Goal: Information Seeking & Learning: Learn about a topic

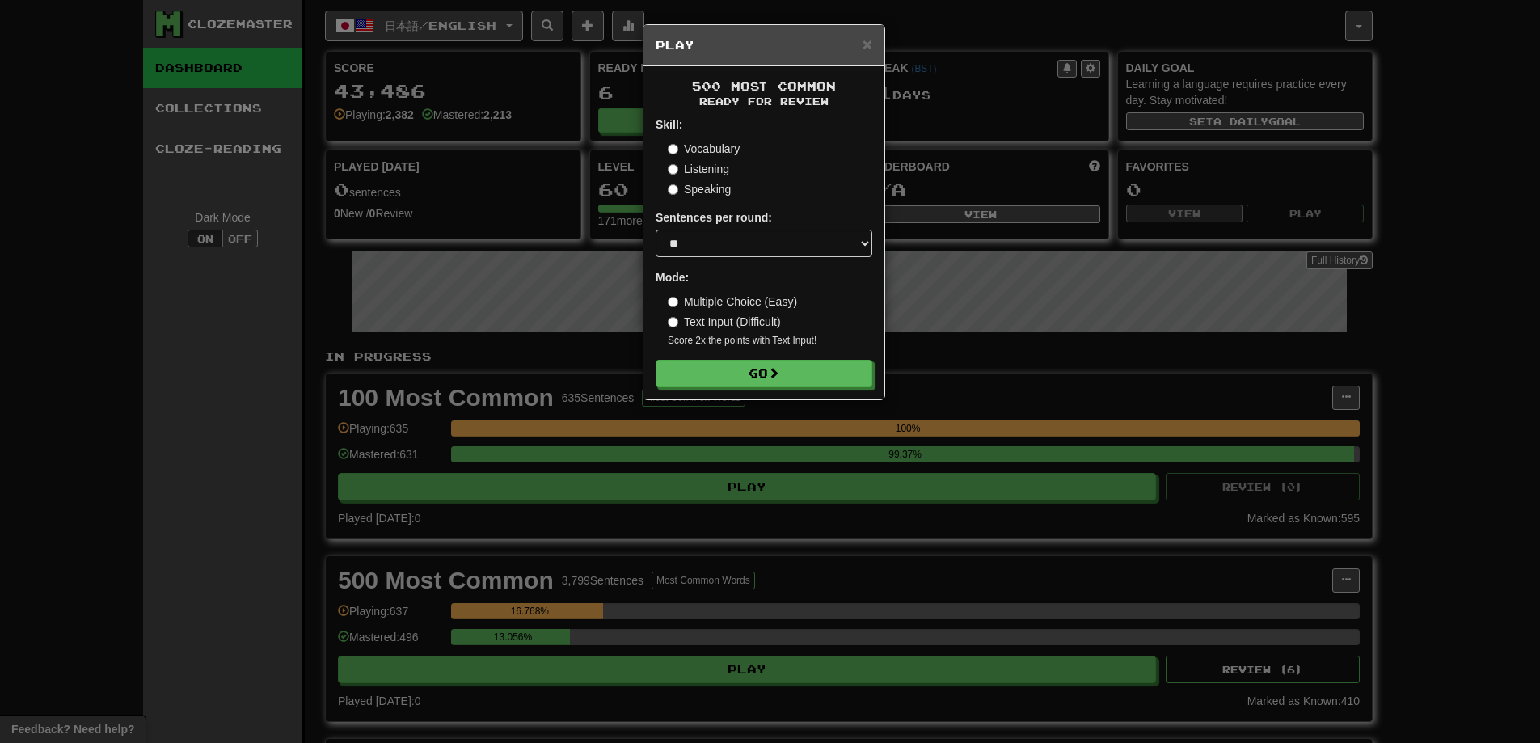
select select "**"
click at [774, 358] on form "Skill: Vocabulary Listening Speaking Sentences per round: * ** ** ** ** ** *** …" at bounding box center [770, 251] width 217 height 271
drag, startPoint x: 774, startPoint y: 364, endPoint x: 776, endPoint y: 373, distance: 9.0
click at [776, 371] on button "Go" at bounding box center [771, 374] width 217 height 27
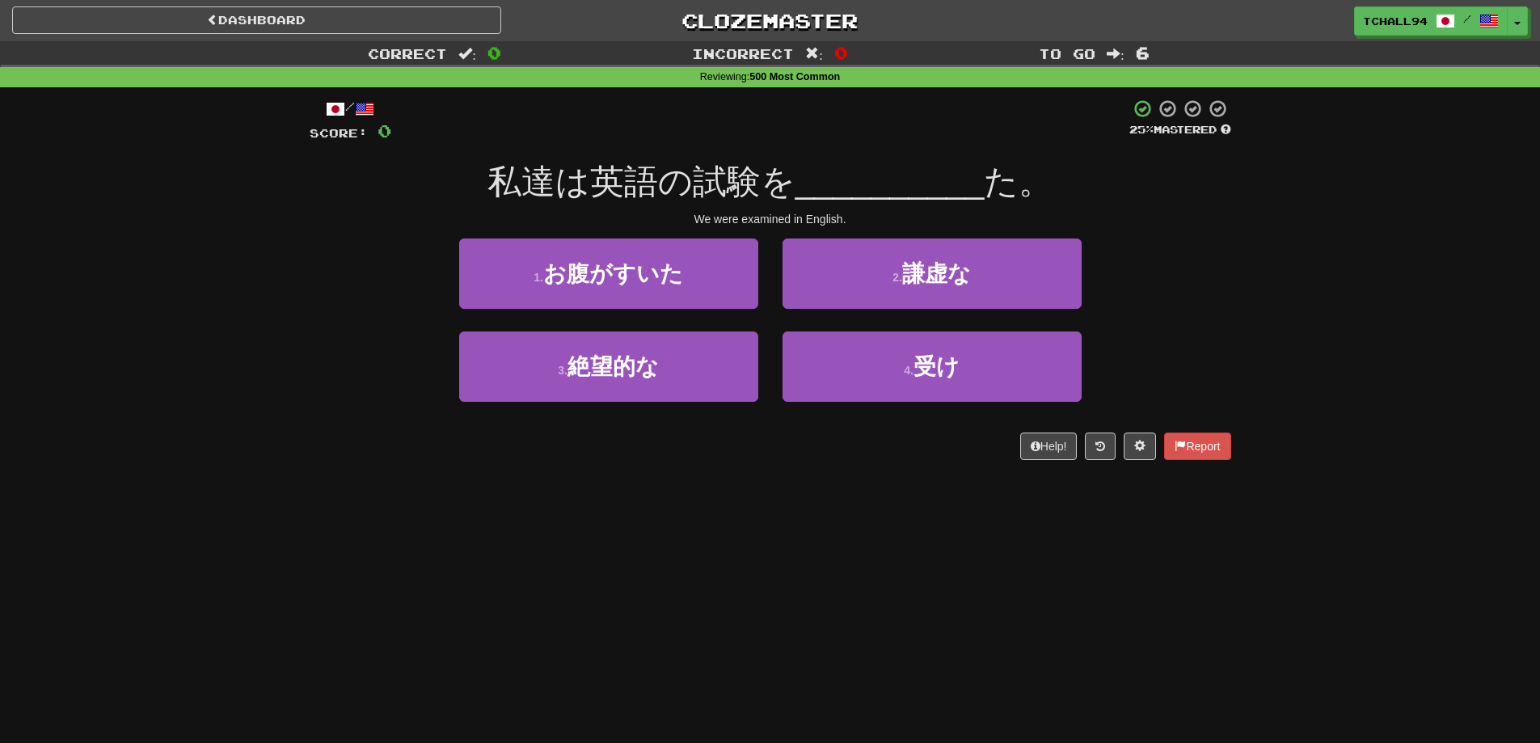
click at [748, 512] on div "Dashboard Clozemaster tchall94 / Toggle Dropdown Dashboard Leaderboard Activity…" at bounding box center [770, 371] width 1540 height 743
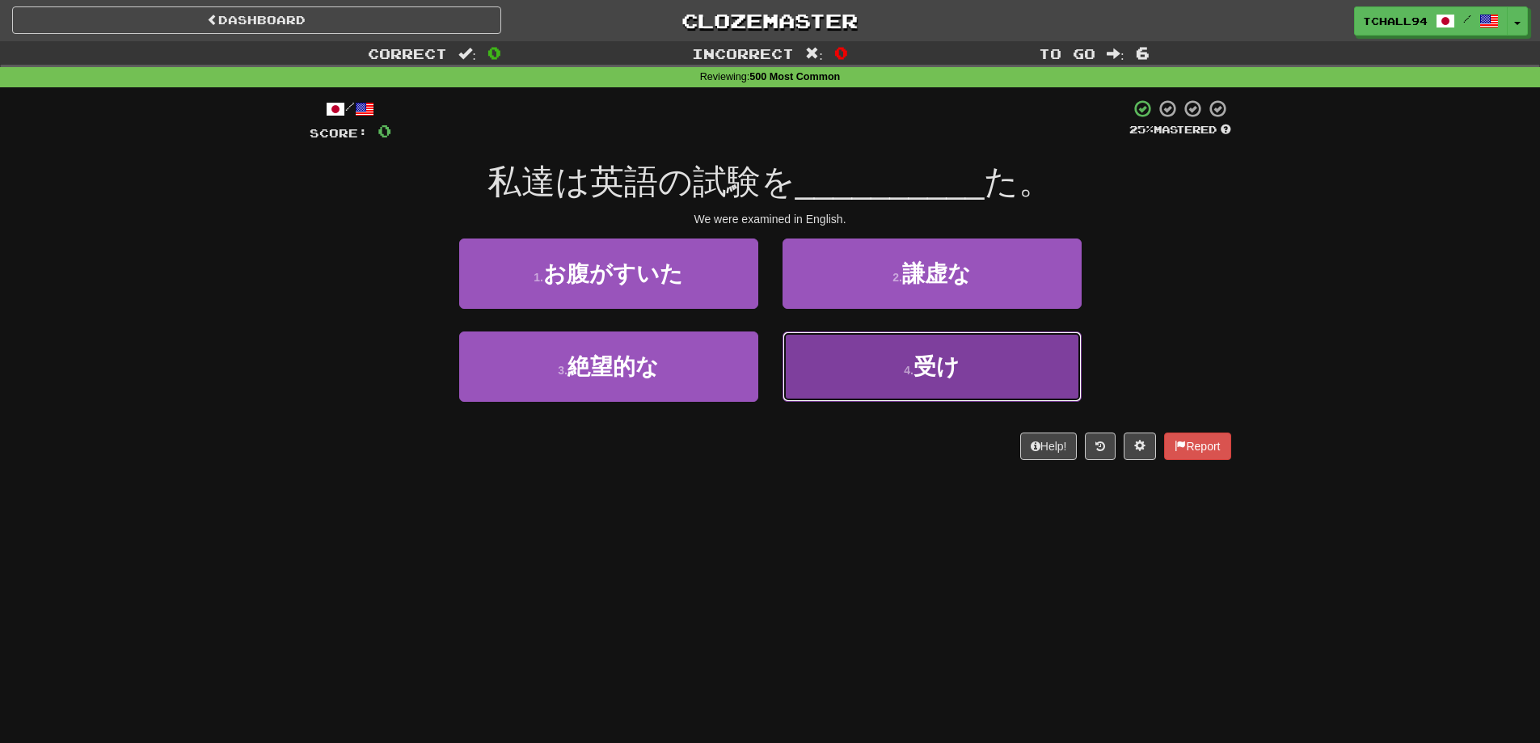
click at [964, 369] on button "4 . 受け" at bounding box center [932, 366] width 299 height 70
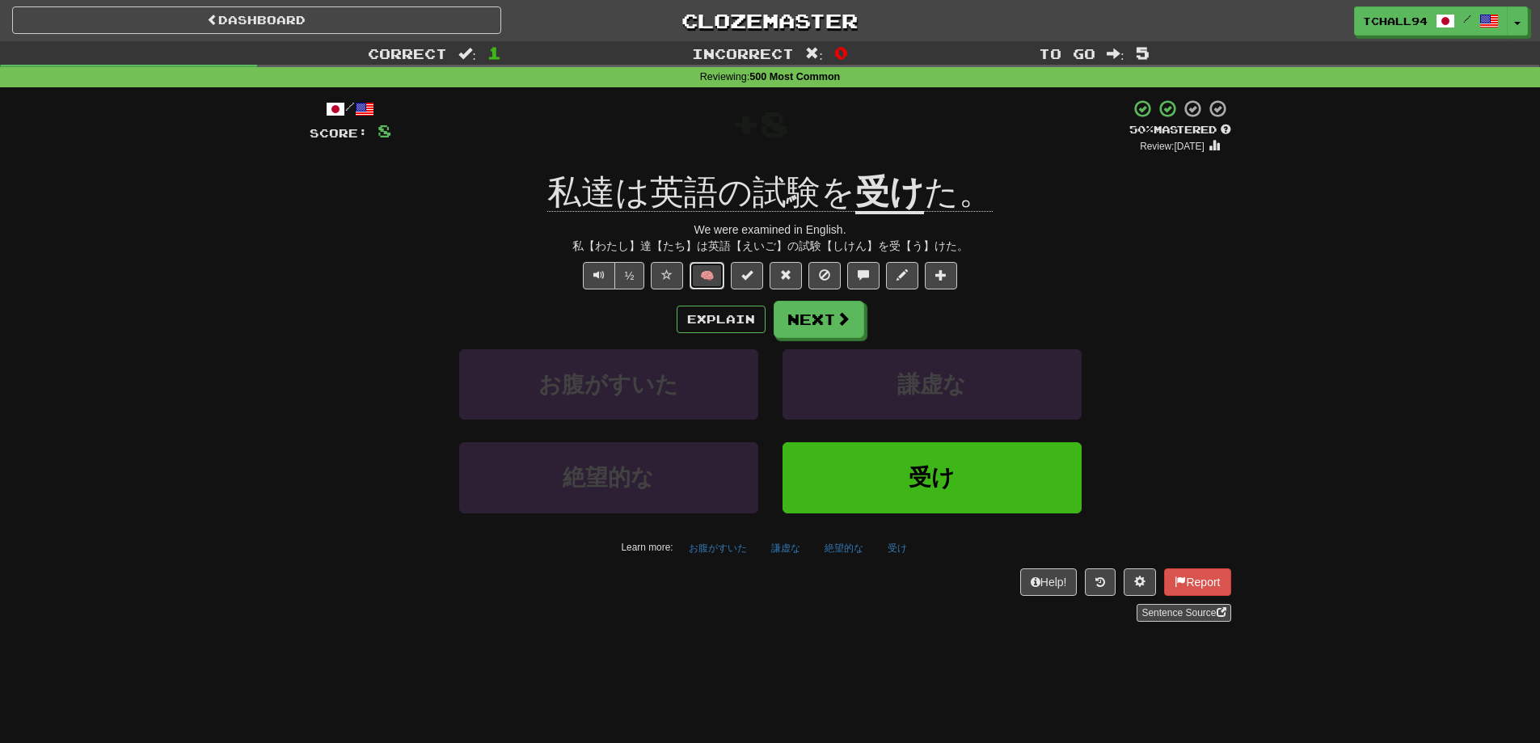
click at [720, 268] on button "🧠" at bounding box center [707, 275] width 35 height 27
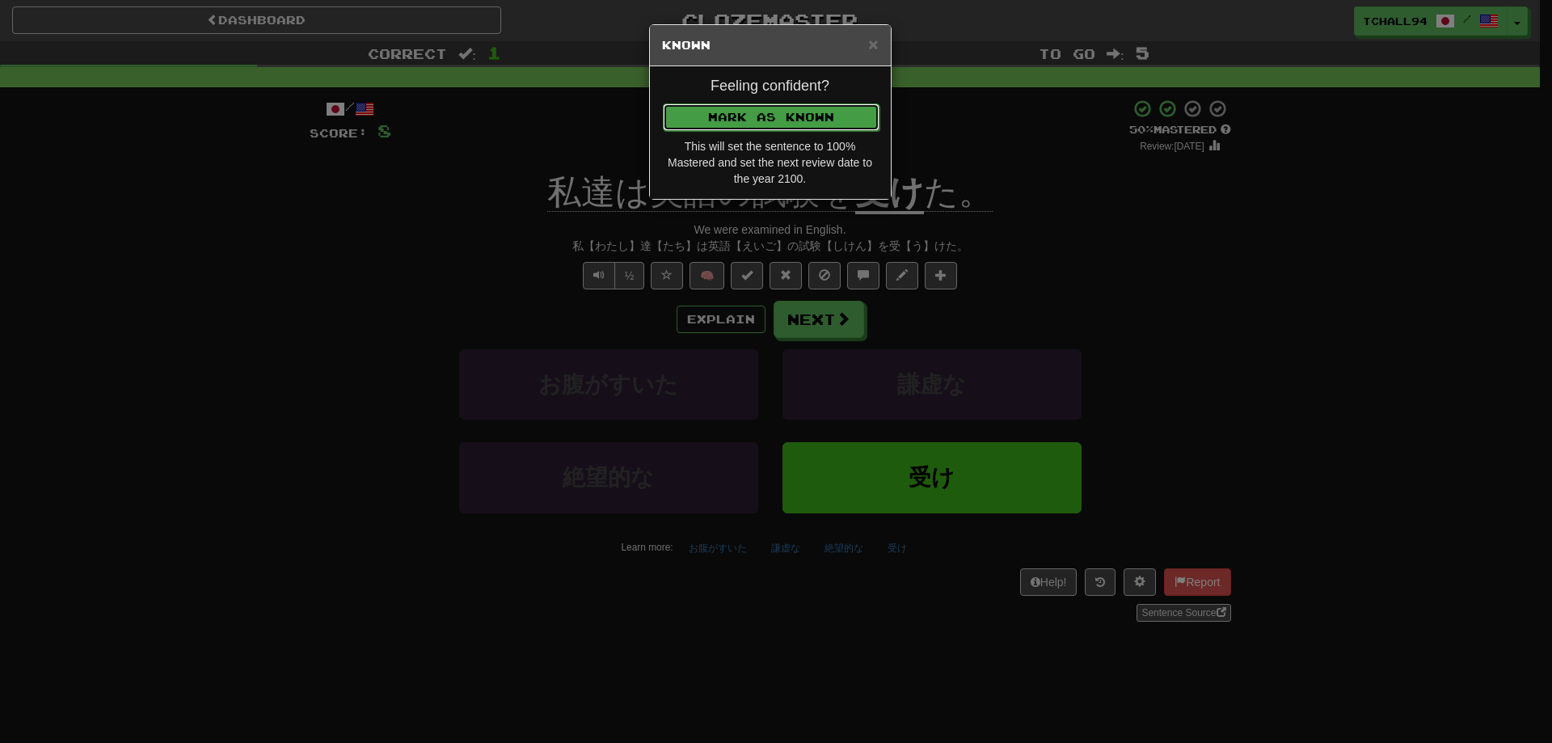
click at [789, 116] on button "Mark as Known" at bounding box center [771, 116] width 217 height 27
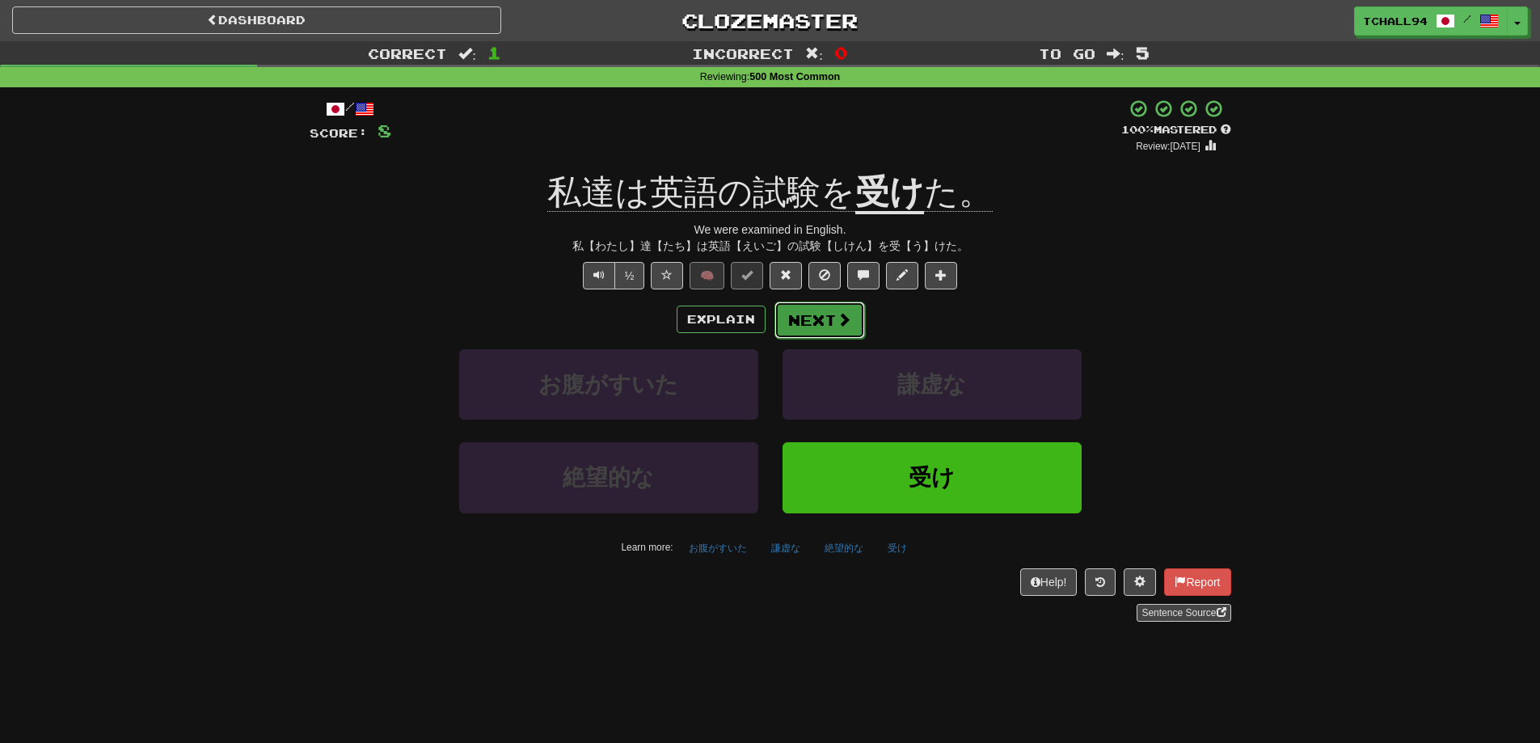
click at [837, 312] on span at bounding box center [844, 319] width 15 height 15
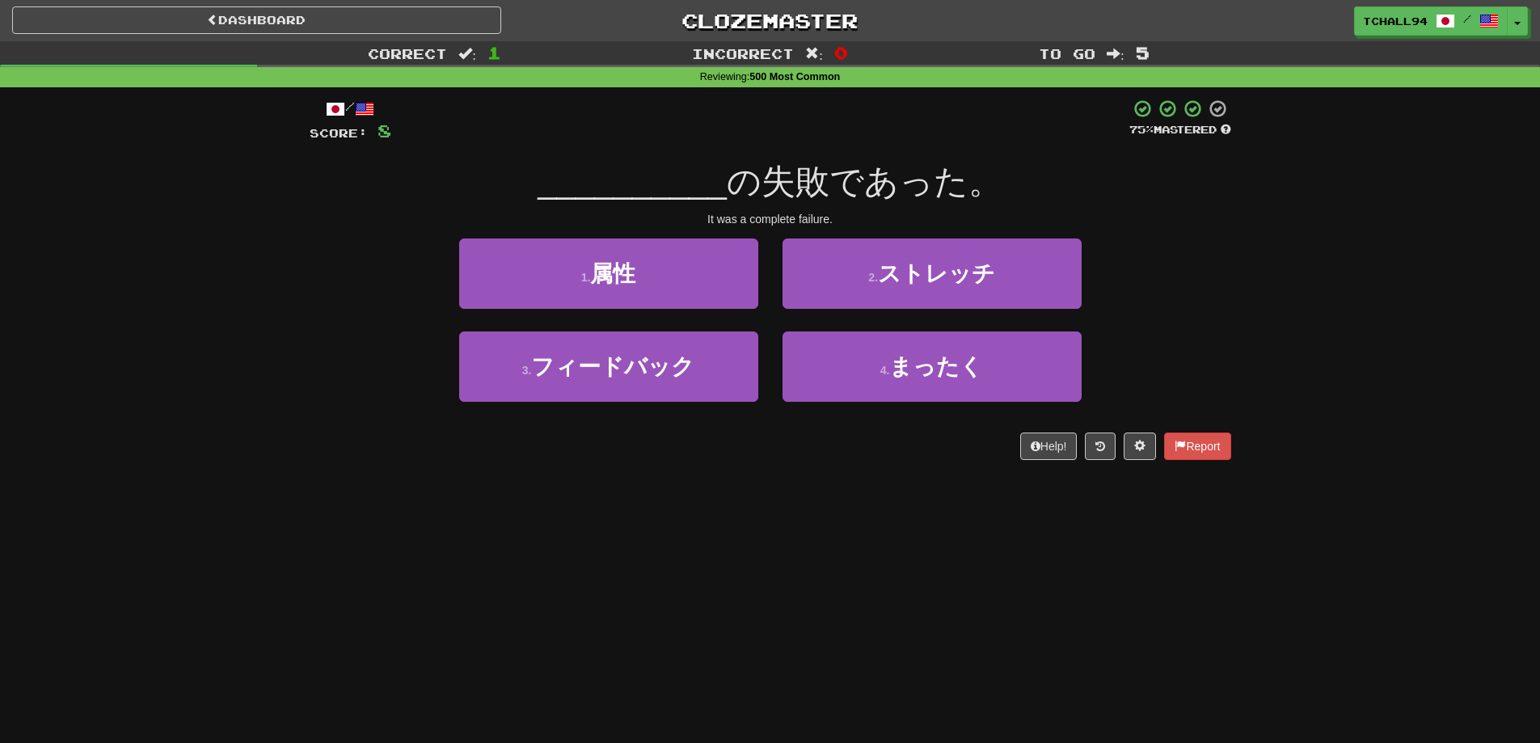
click at [481, 576] on div "Dashboard Clozemaster tchall94 / Toggle Dropdown Dashboard Leaderboard Activity…" at bounding box center [770, 371] width 1540 height 743
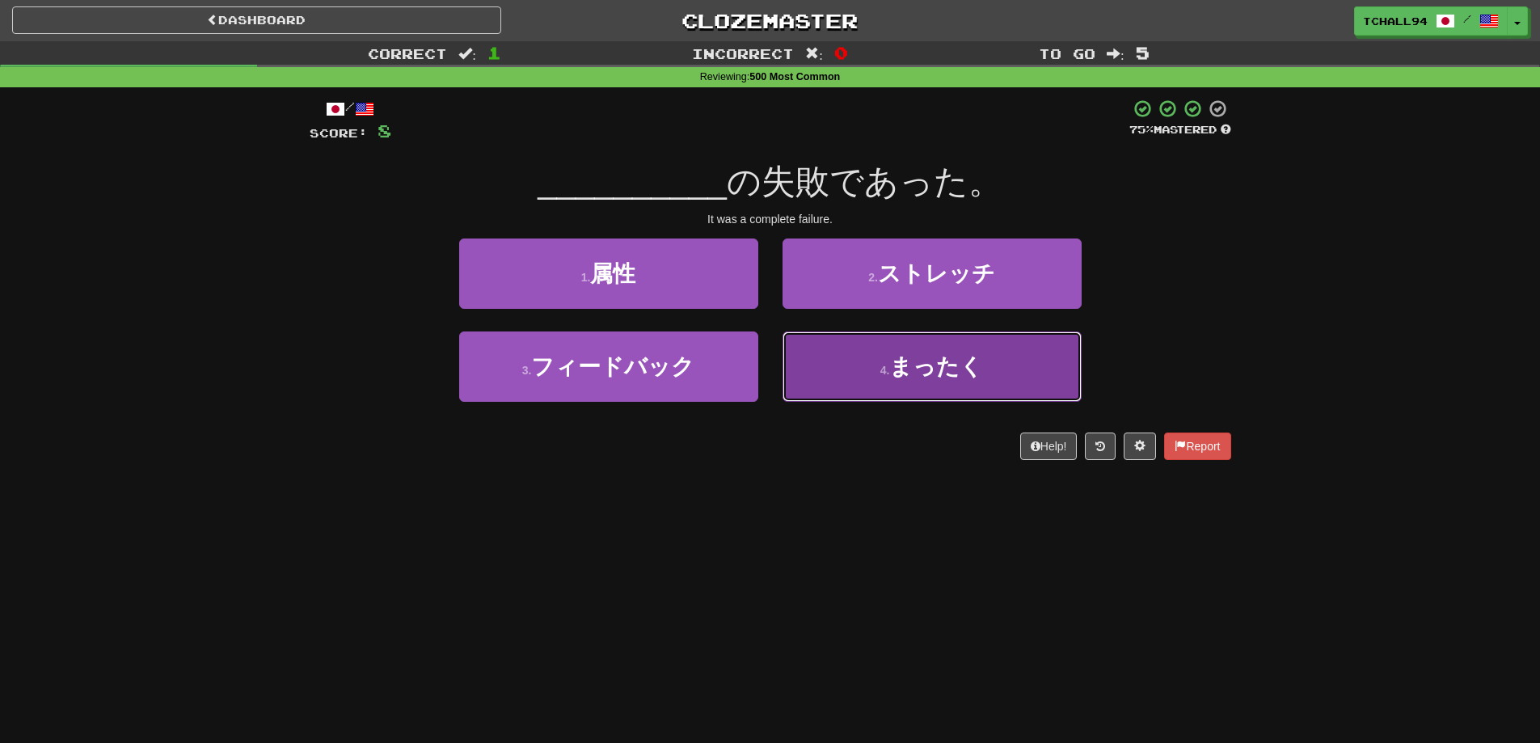
click at [891, 392] on button "4 . まったく" at bounding box center [932, 366] width 299 height 70
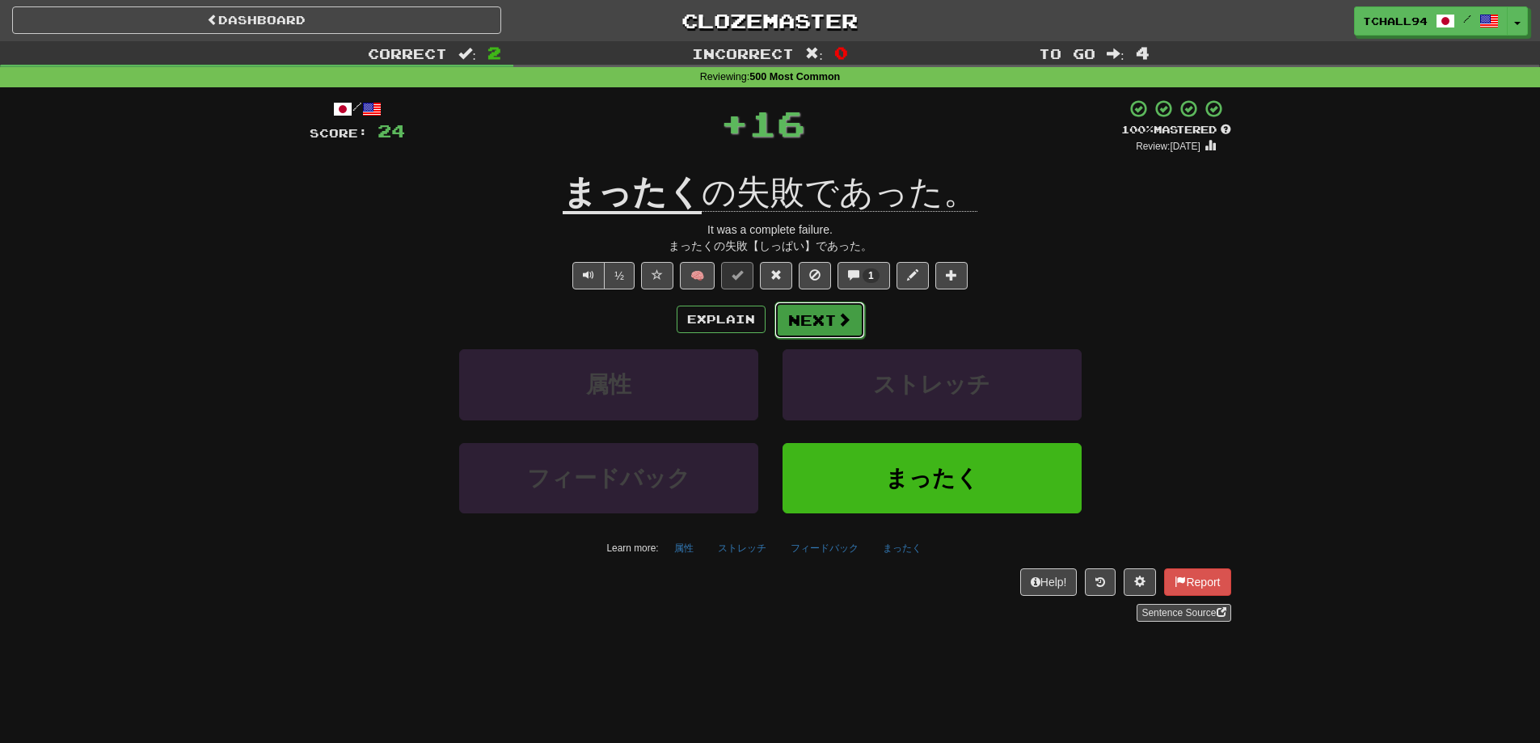
click at [819, 315] on button "Next" at bounding box center [819, 320] width 91 height 37
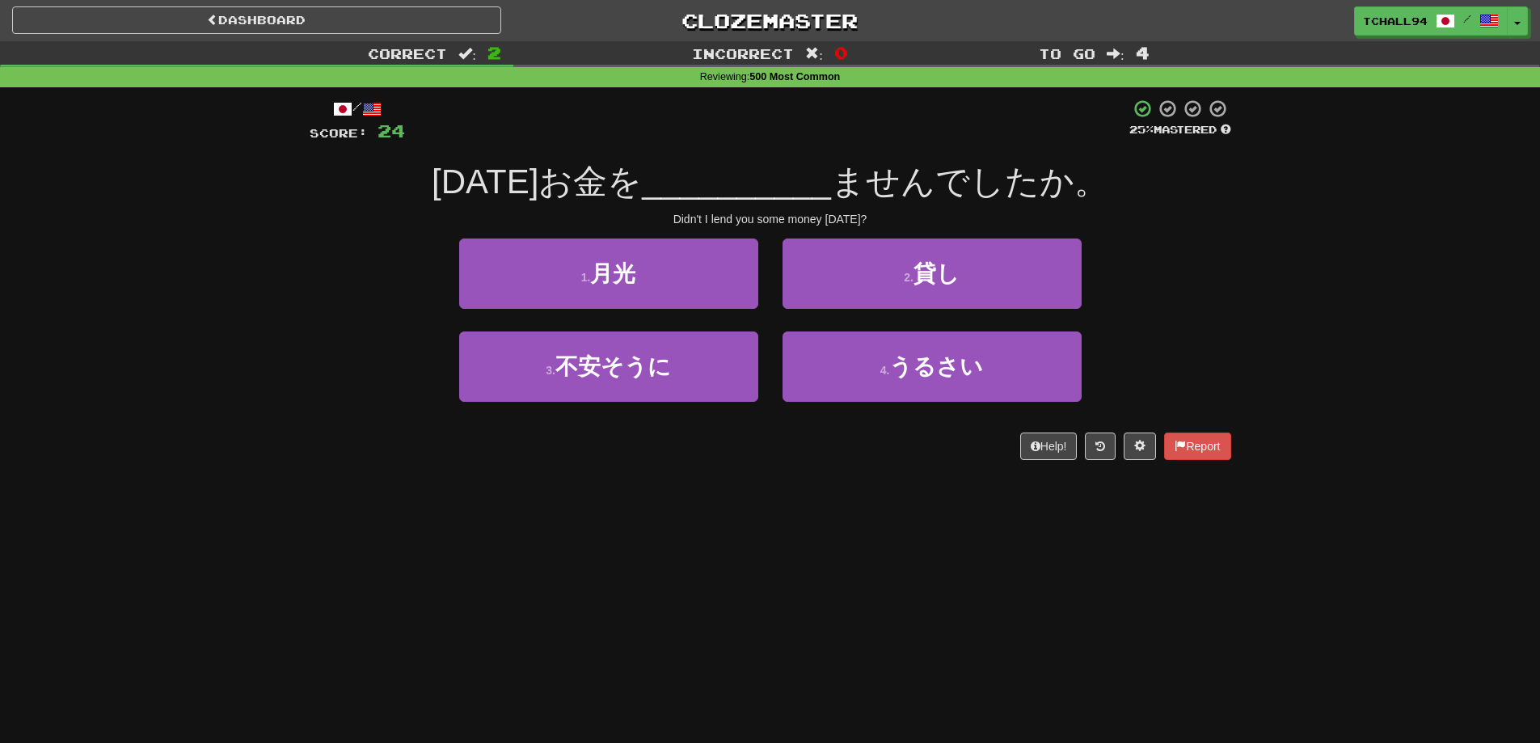
click at [814, 483] on div "/ Score: 24 25 % Mastered 昨日お金を __________ ませんでしたか。 Didn't I lend you some mone…" at bounding box center [771, 284] width 922 height 395
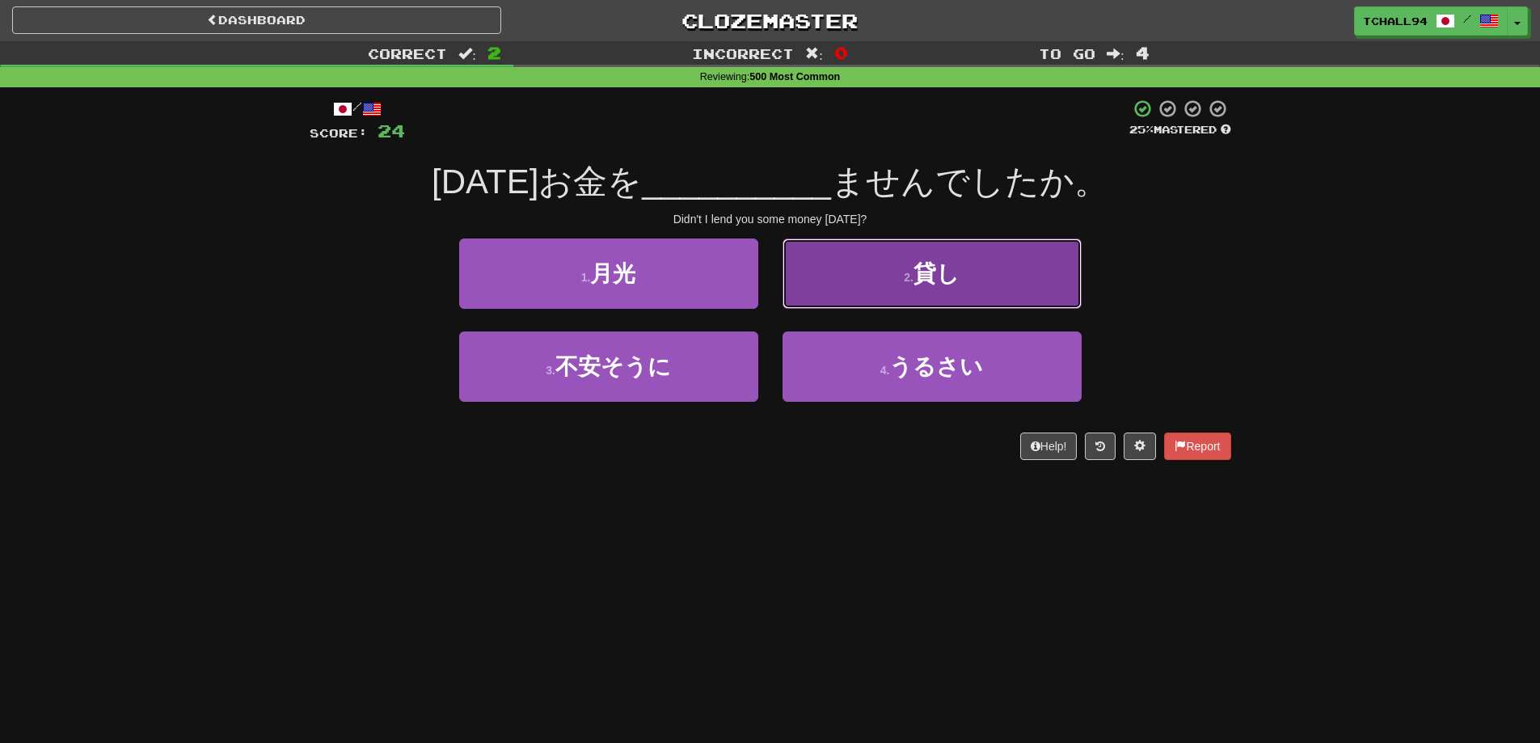
click at [926, 277] on span "貸し" at bounding box center [937, 273] width 46 height 25
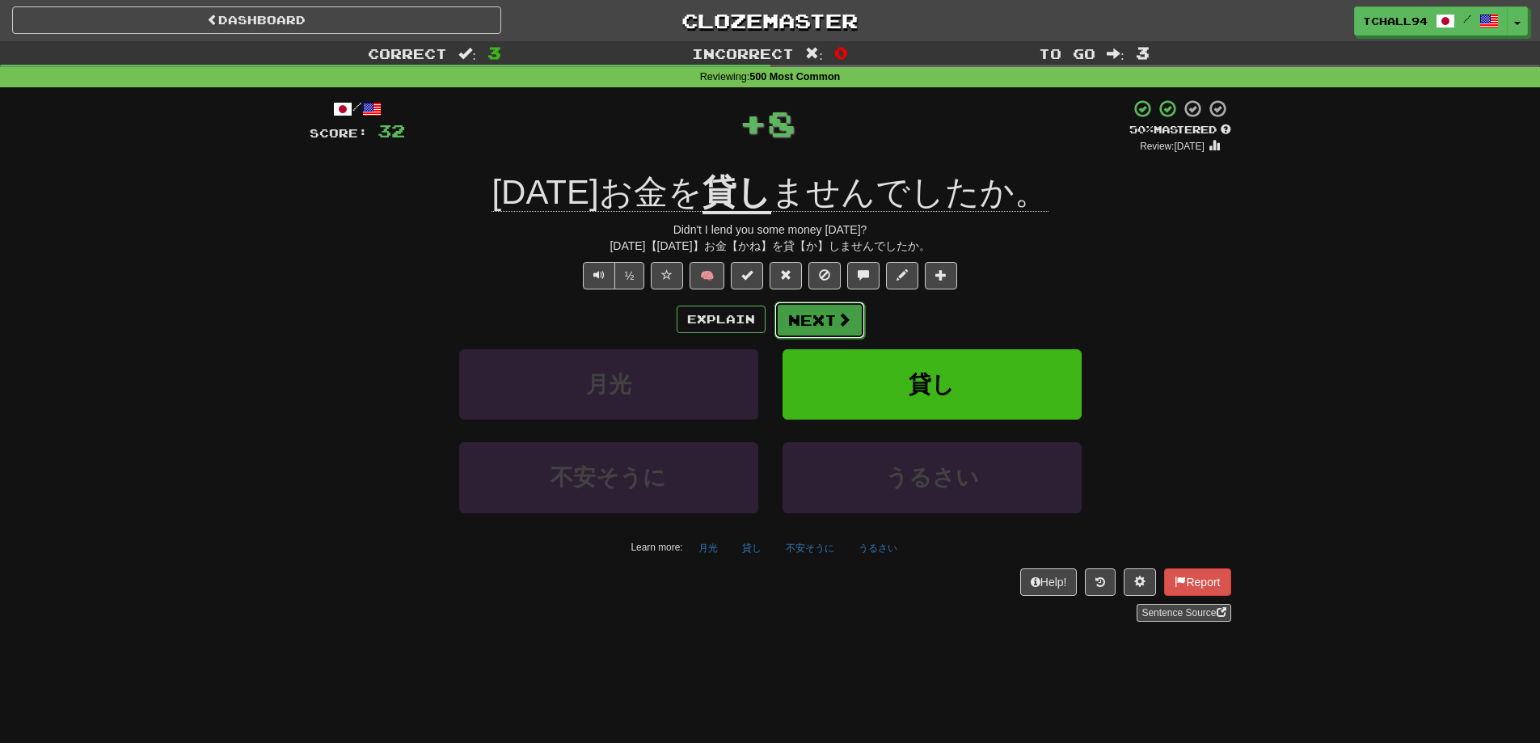
click at [846, 315] on span at bounding box center [844, 319] width 15 height 15
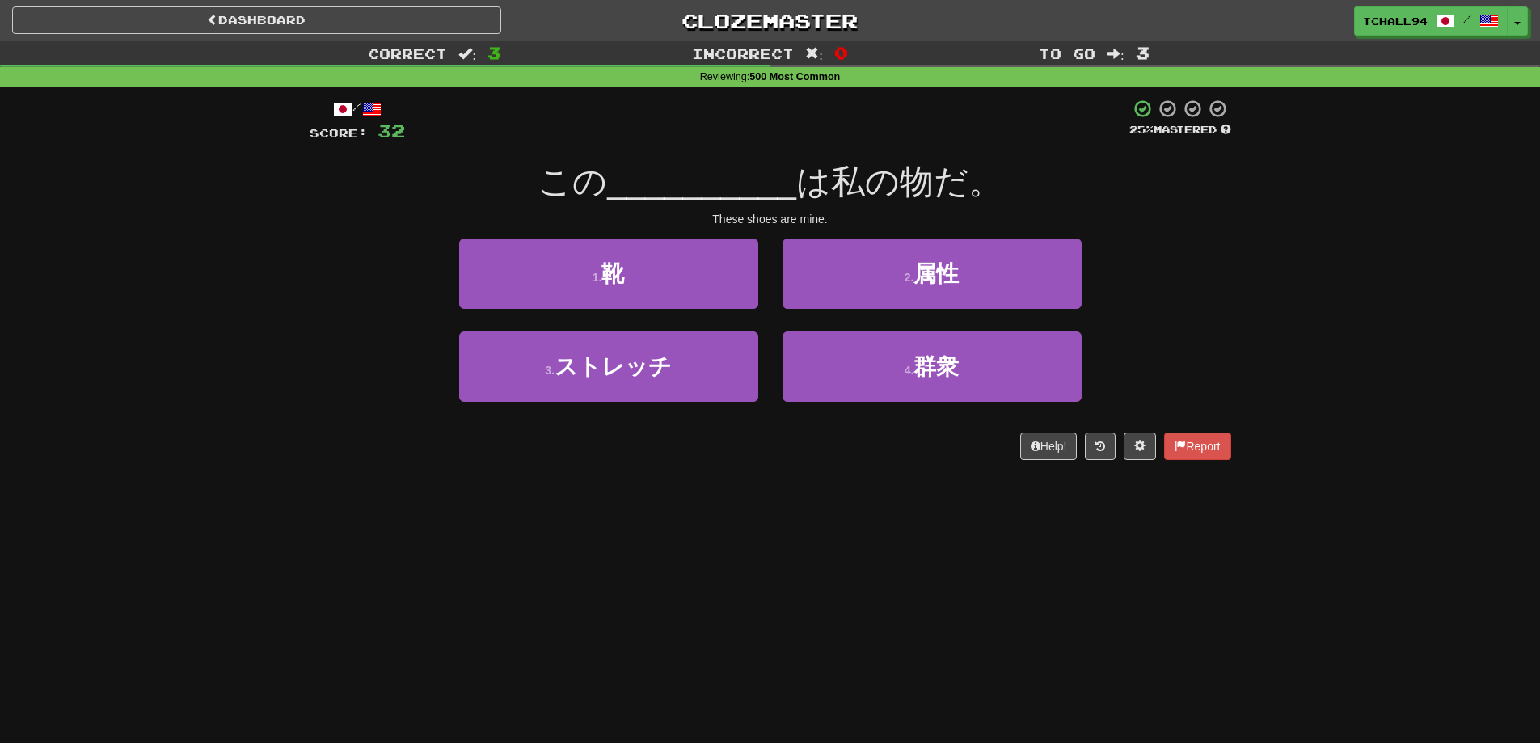
click at [841, 495] on div "Dashboard Clozemaster tchall94 / Toggle Dropdown Dashboard Leaderboard Activity…" at bounding box center [770, 371] width 1540 height 743
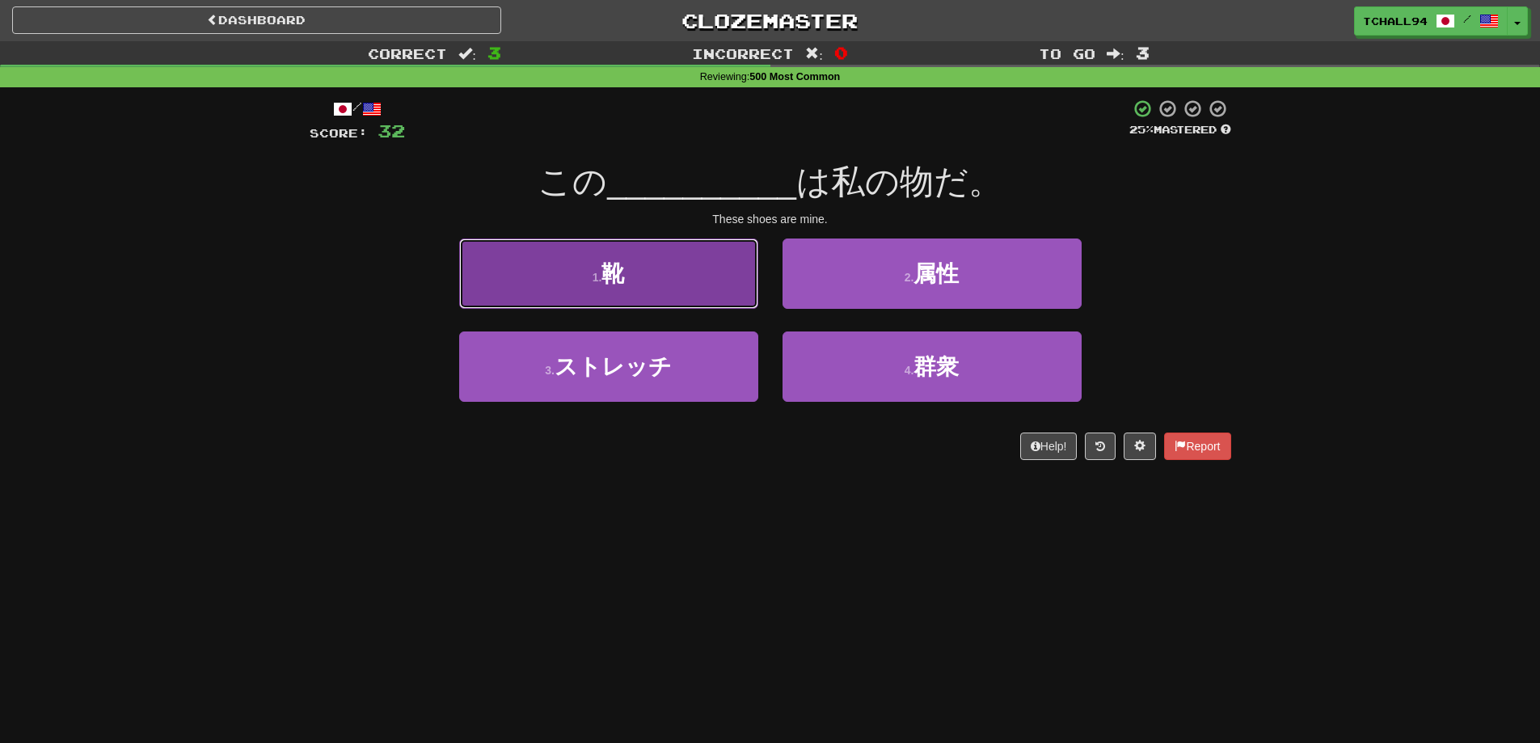
click at [621, 251] on button "1 . 靴" at bounding box center [608, 273] width 299 height 70
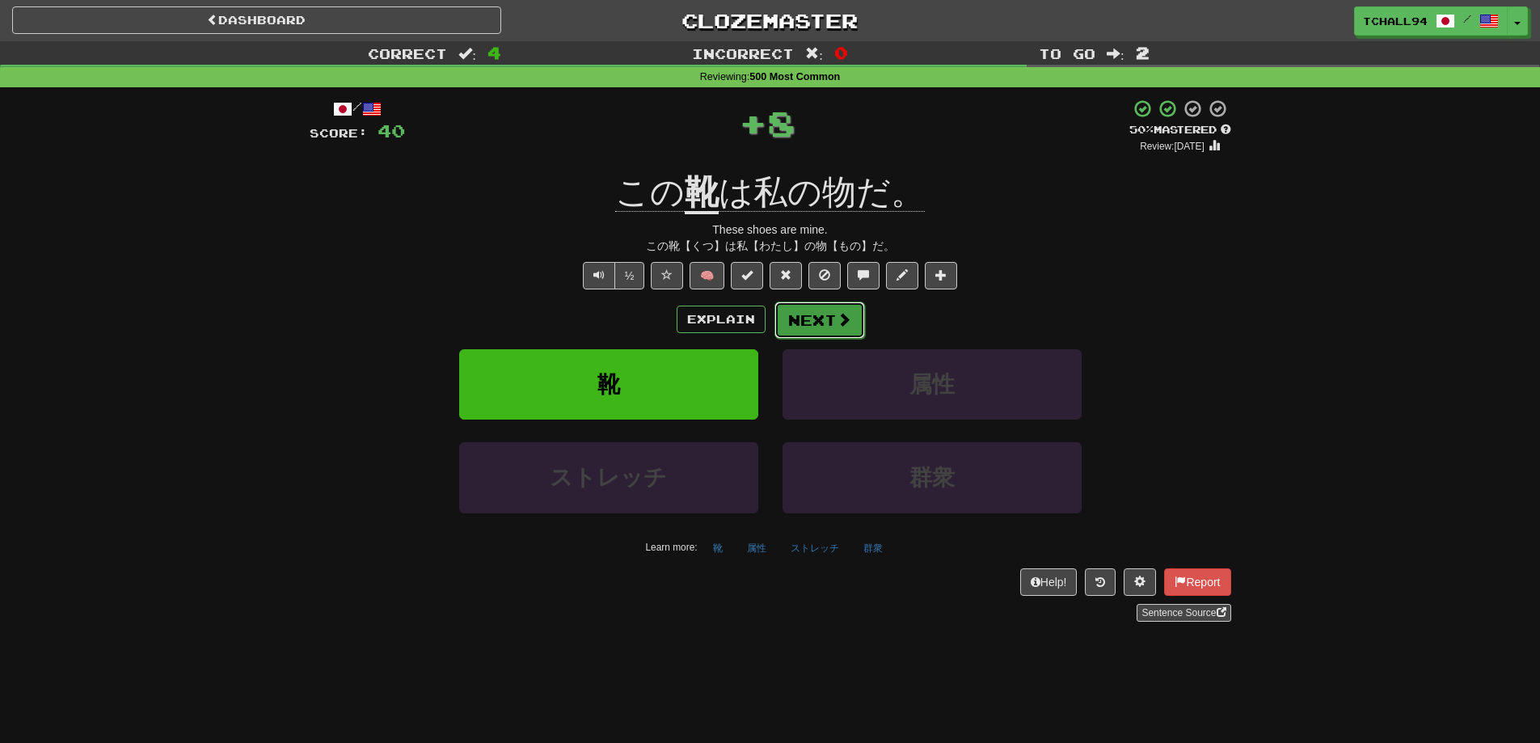
click at [842, 325] on span at bounding box center [844, 319] width 15 height 15
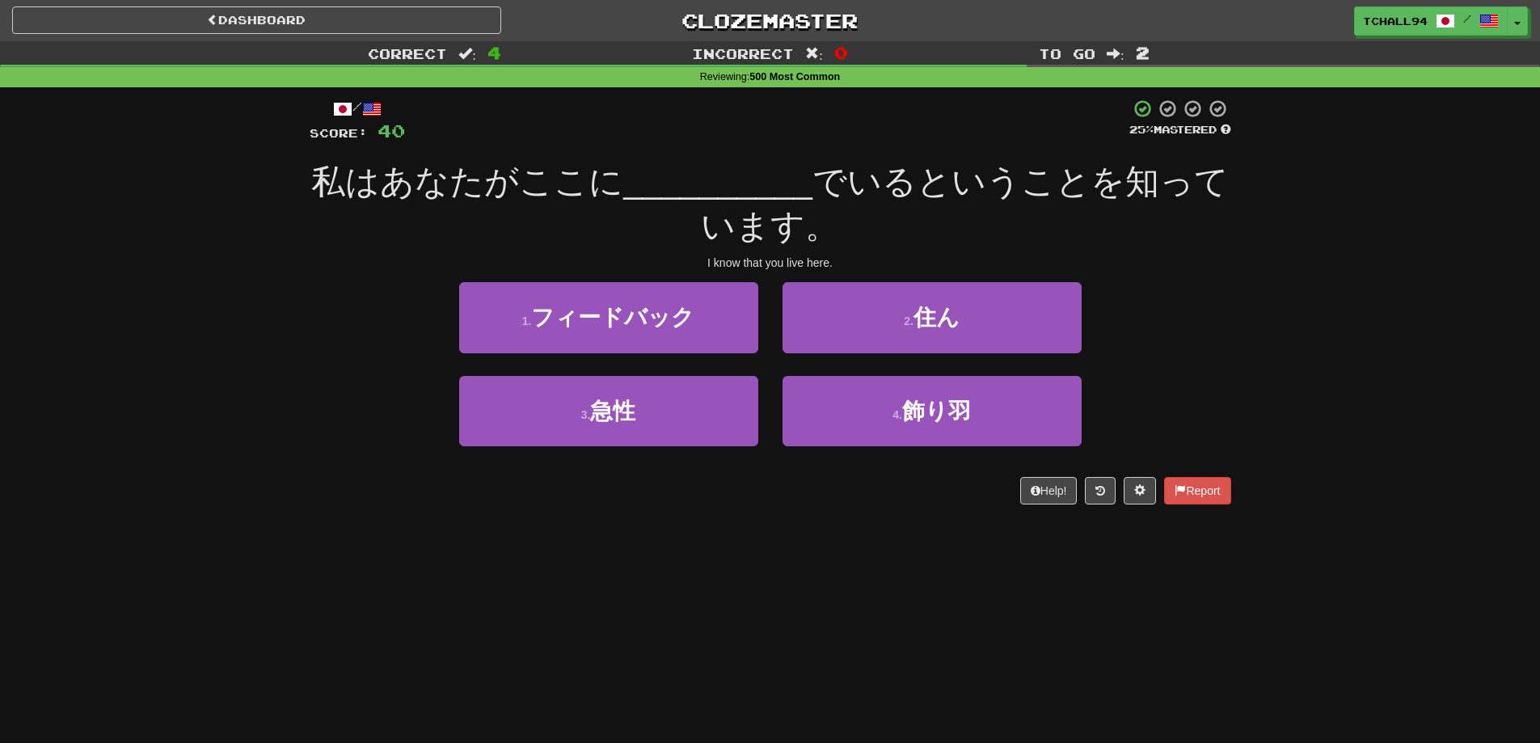
click at [828, 504] on div "/ Score: 40 25 % Mastered 私はあなたがここに __________ でいるということを知っています。 I know that you…" at bounding box center [771, 306] width 922 height 439
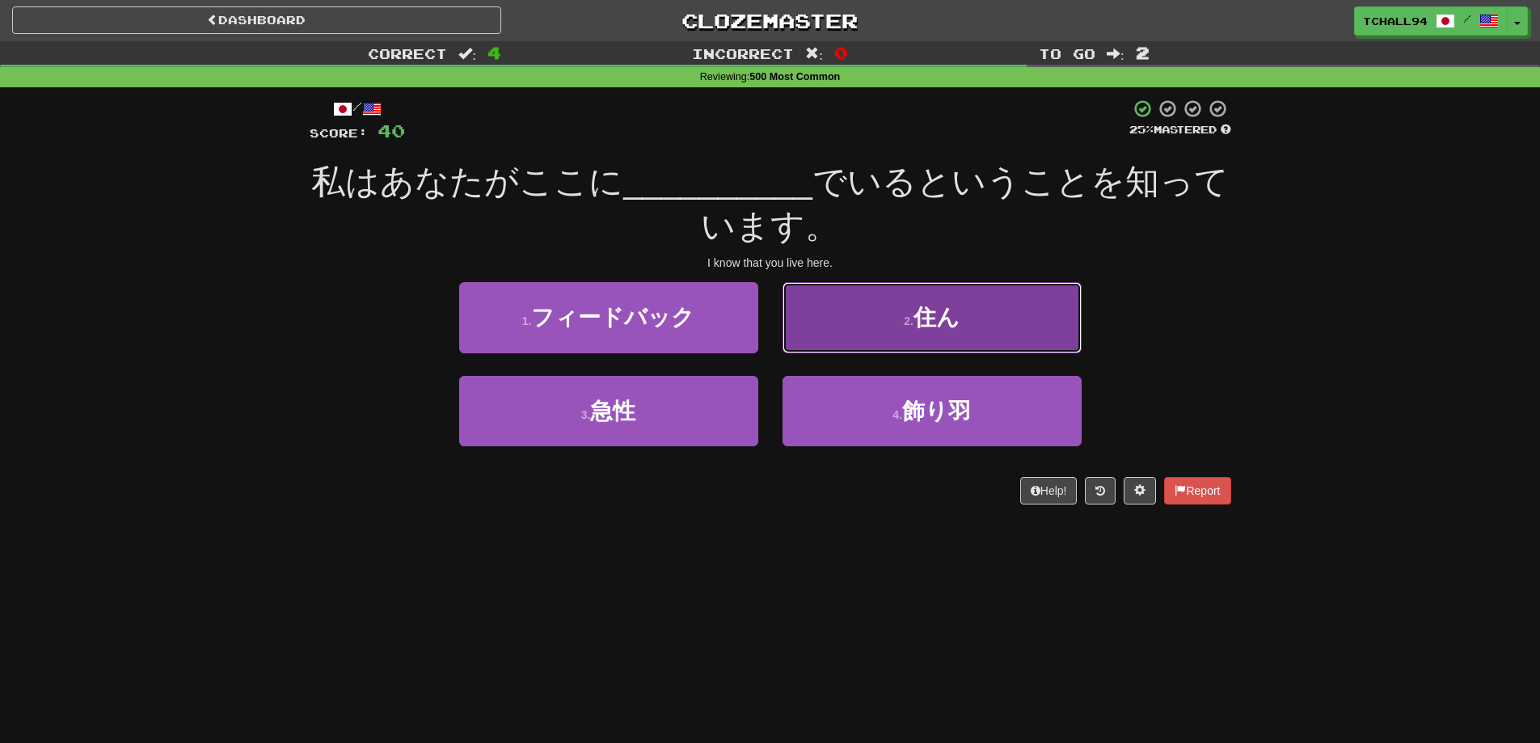
click at [948, 320] on span "住ん" at bounding box center [937, 317] width 46 height 25
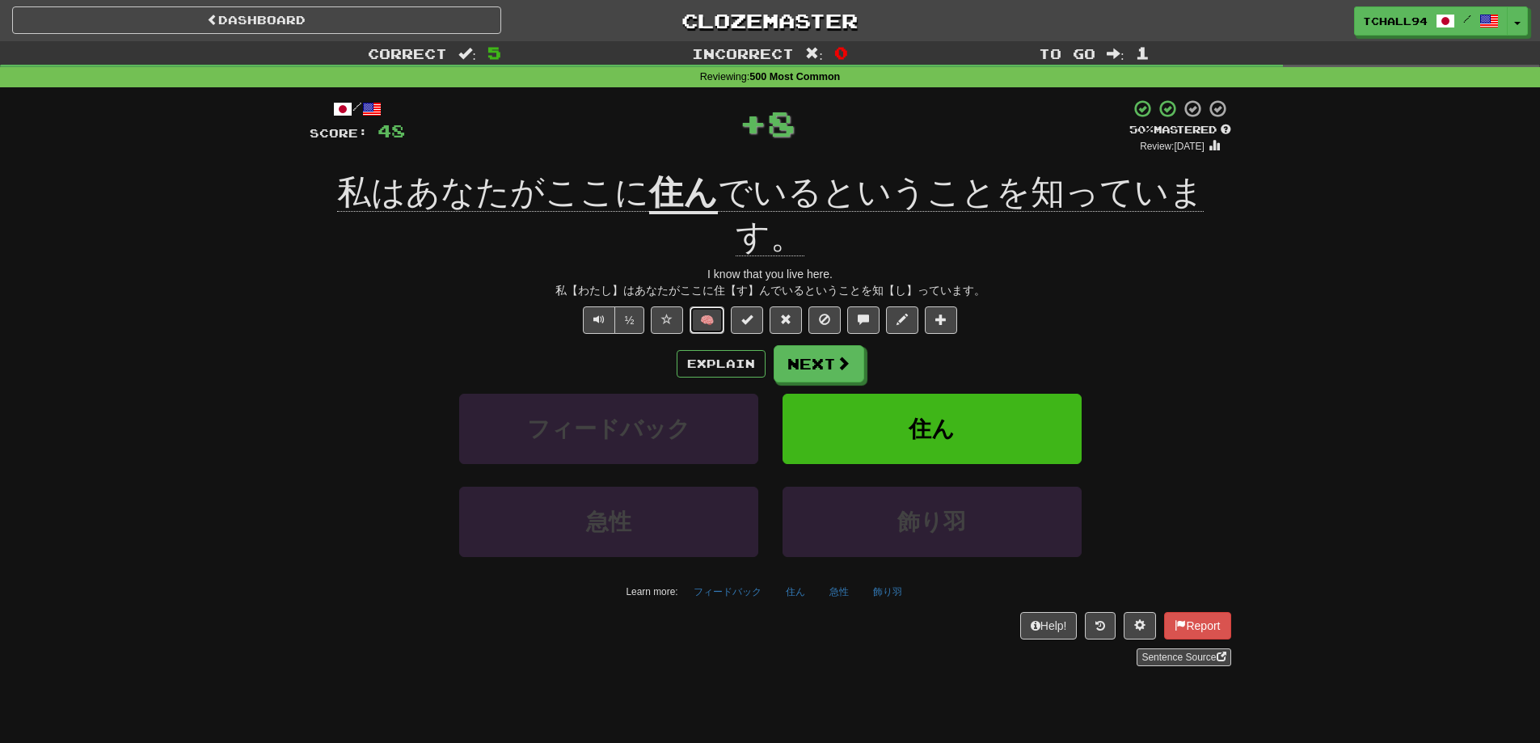
click at [711, 306] on button "🧠" at bounding box center [707, 319] width 35 height 27
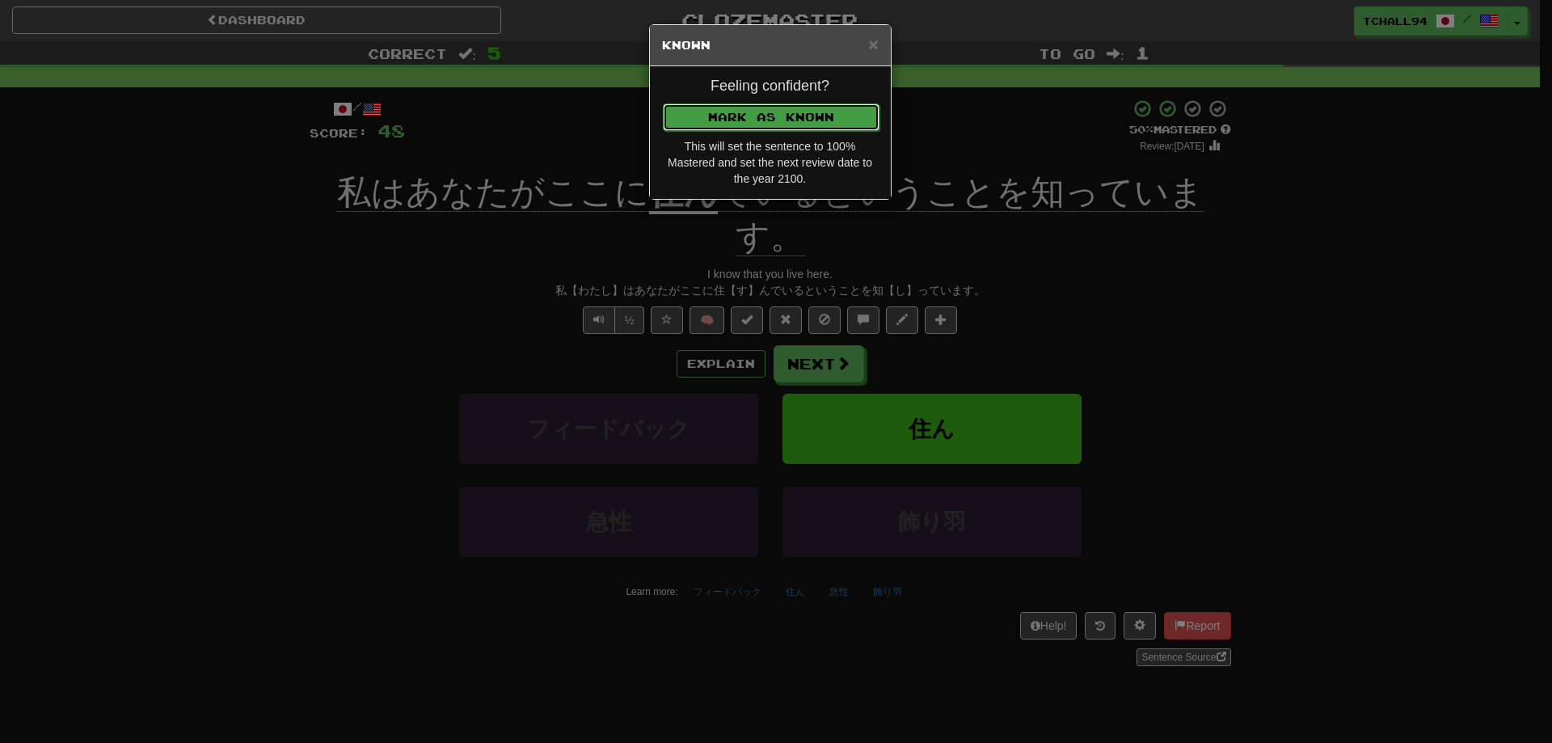
click at [724, 116] on button "Mark as Known" at bounding box center [771, 116] width 217 height 27
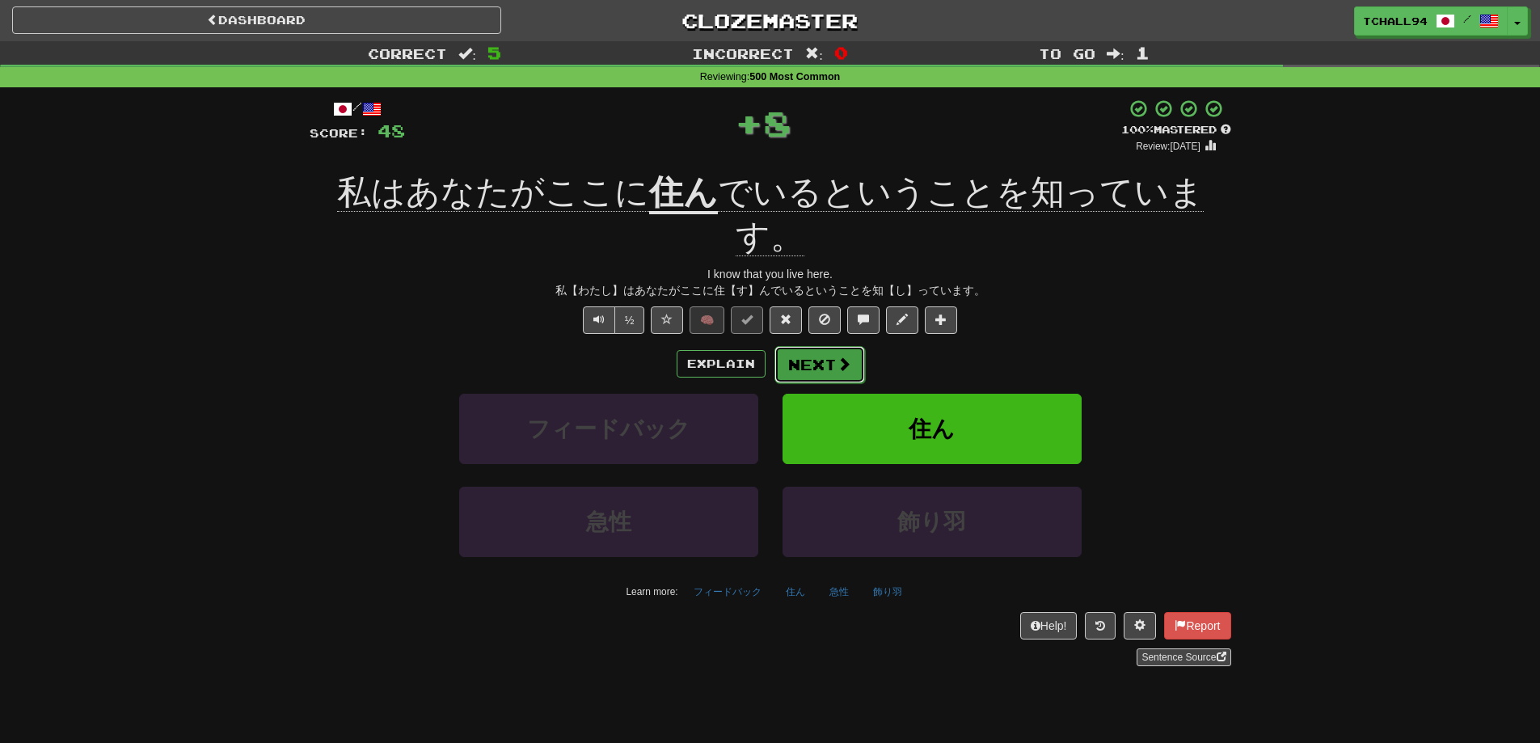
click at [846, 357] on span at bounding box center [844, 364] width 15 height 15
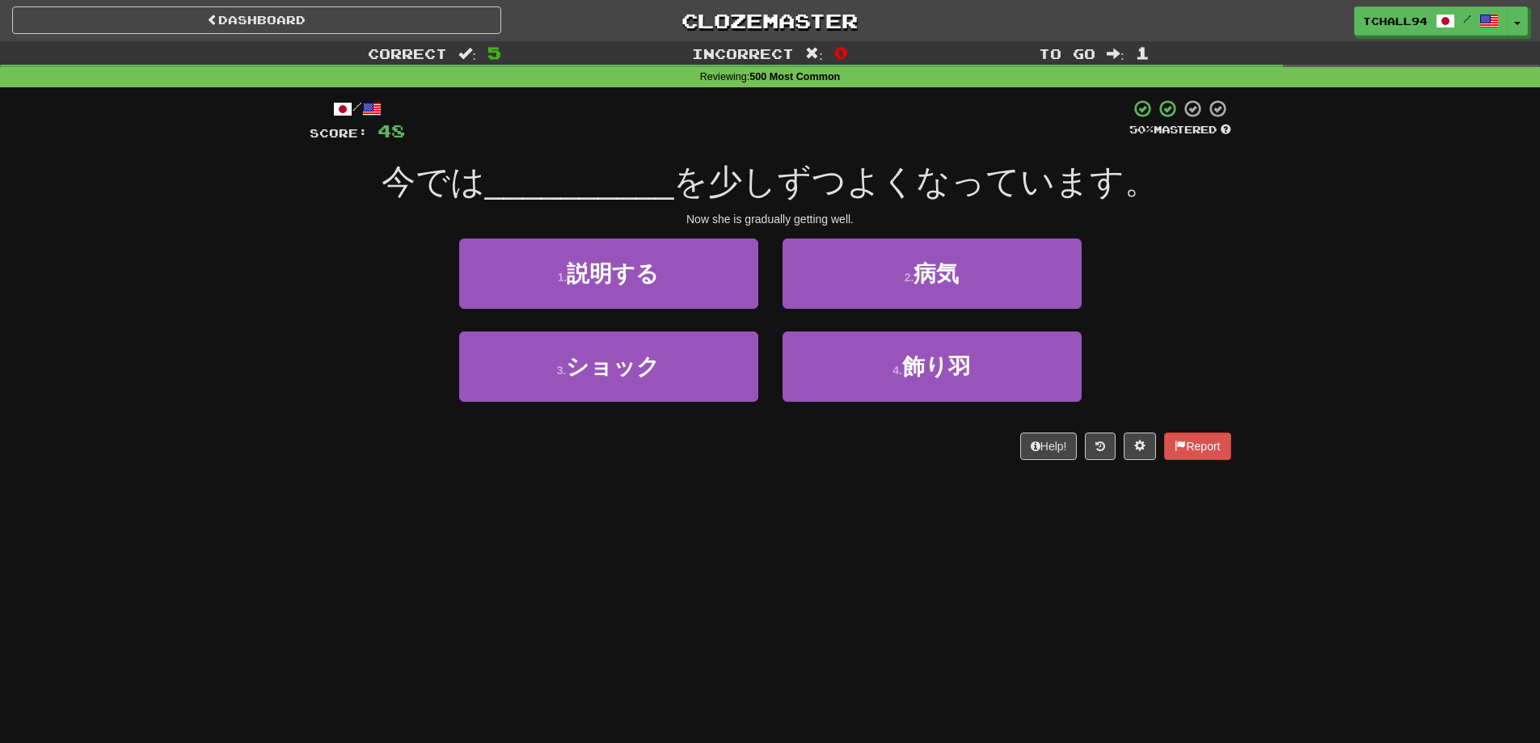
click at [817, 579] on div "Dashboard Clozemaster tchall94 / Toggle Dropdown Dashboard Leaderboard Activity…" at bounding box center [770, 371] width 1540 height 743
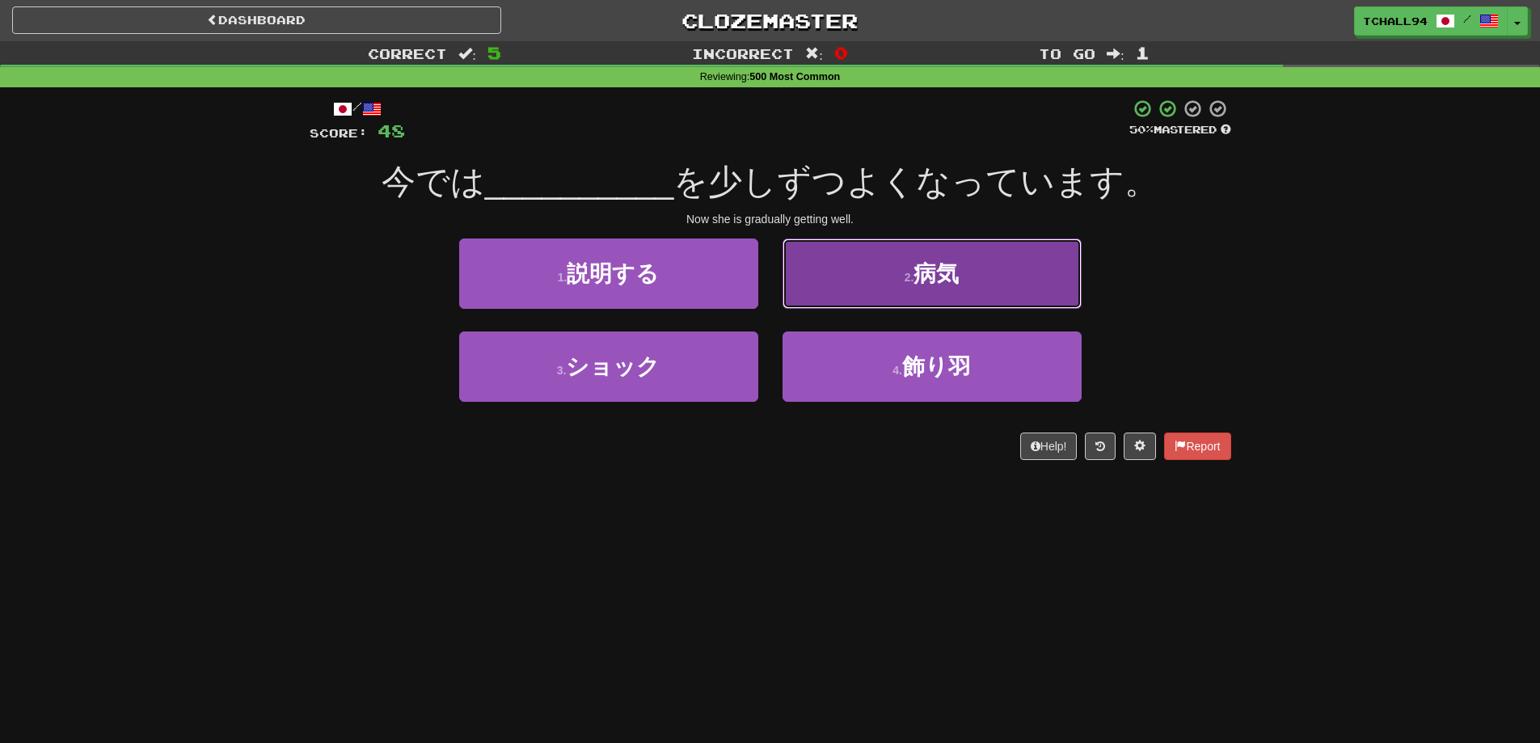
click at [961, 273] on button "2 . 病気" at bounding box center [932, 273] width 299 height 70
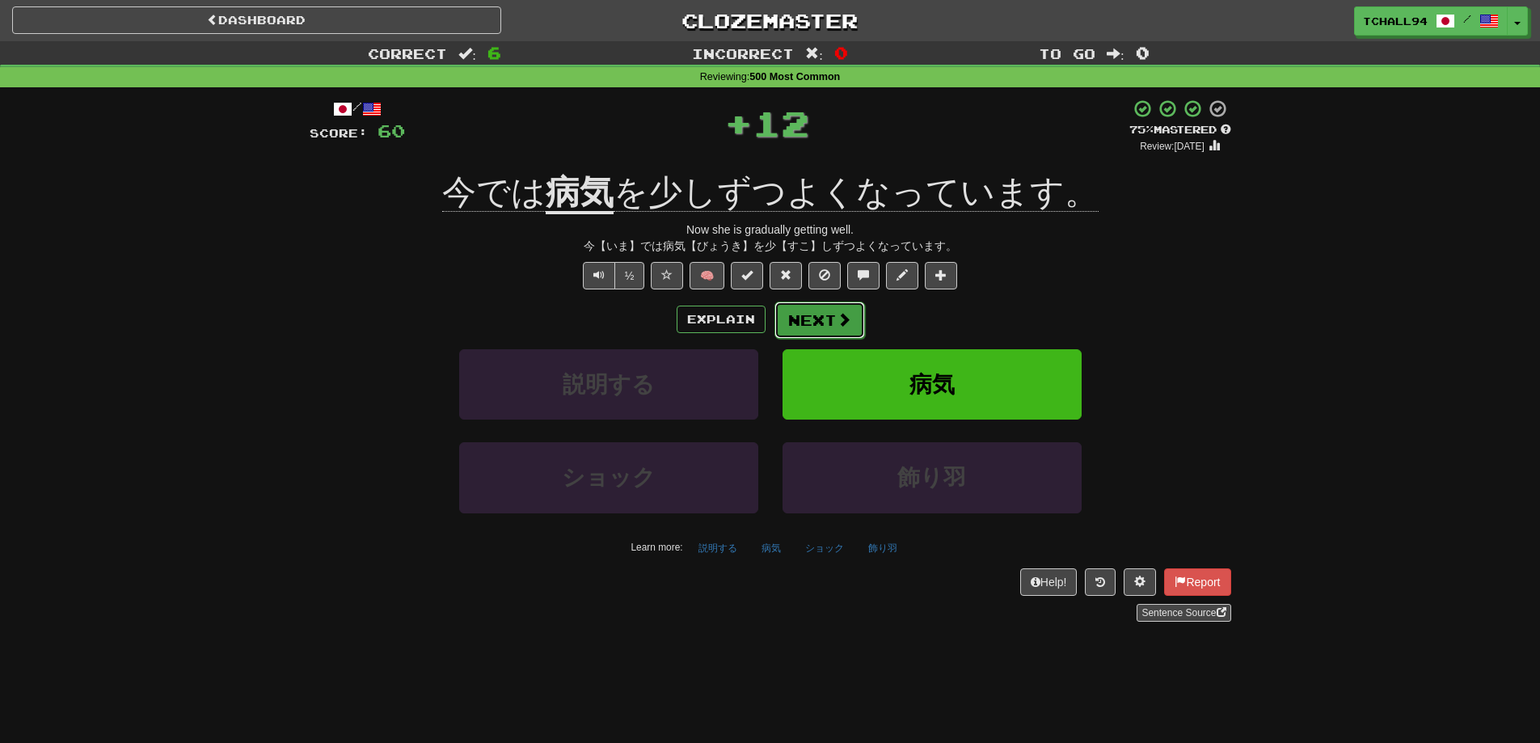
click at [845, 315] on span at bounding box center [844, 319] width 15 height 15
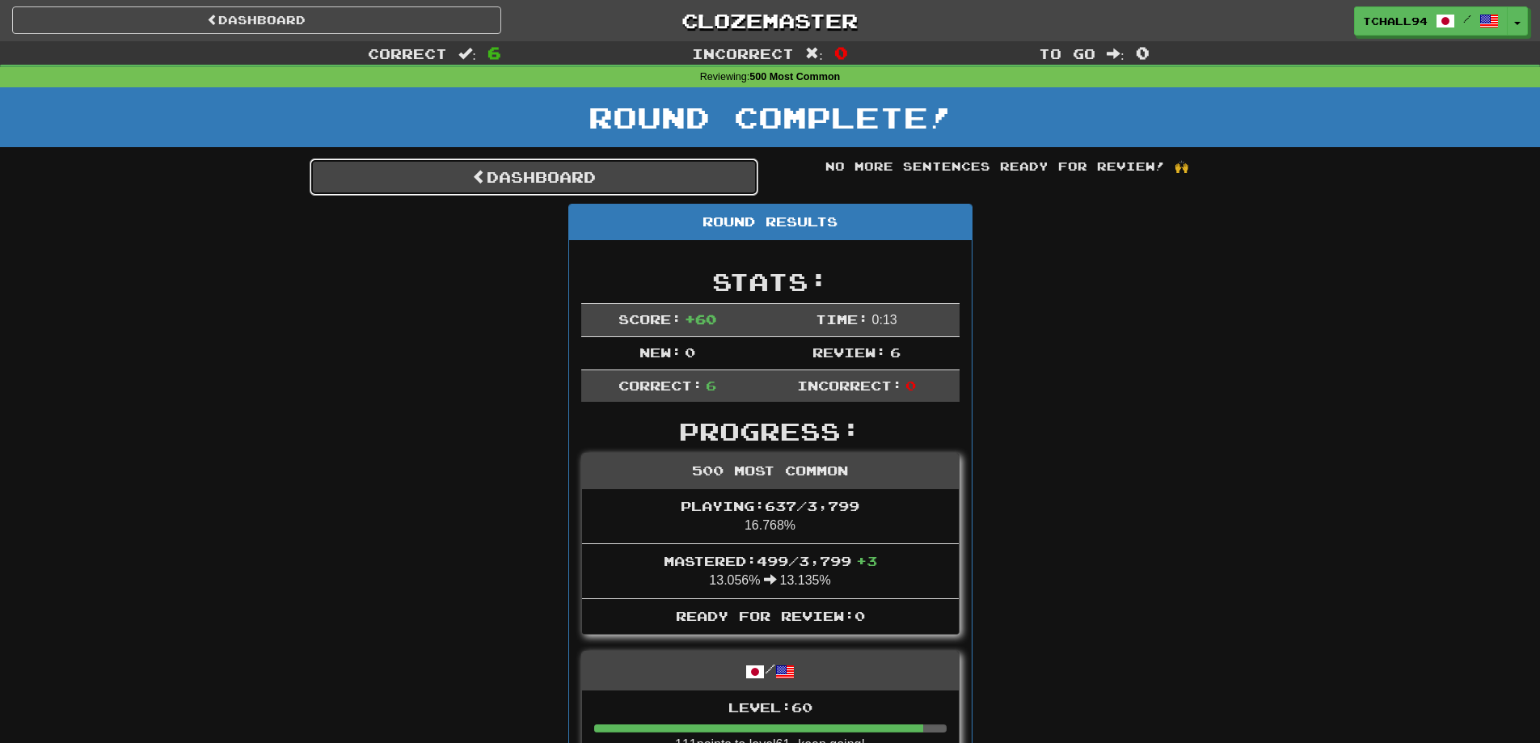
click at [417, 179] on link "Dashboard" at bounding box center [534, 176] width 449 height 37
